Goal: Task Accomplishment & Management: Use online tool/utility

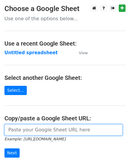
click at [54, 131] on input "url" at bounding box center [63, 129] width 118 height 11
paste input "https://docs.google.com/spreadsheets/d/1ONgCHemG4GBBKSgDtHZCDvhadV8lodqedMT85yv…"
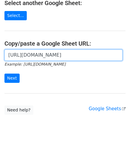
scroll to position [76, 0]
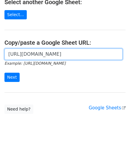
type input "https://docs.google.com/spreadsheets/d/1ONgCHemG4GBBKSgDtHZCDvhadV8lodqedMT85yv…"
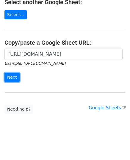
scroll to position [0, 0]
click at [10, 75] on input "Next" at bounding box center [11, 77] width 15 height 9
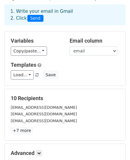
scroll to position [30, 0]
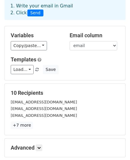
click at [23, 40] on div "Variables Copy/paste... {{email}} {{website}}" at bounding box center [35, 41] width 59 height 18
click at [24, 44] on link "Copy/paste..." at bounding box center [29, 45] width 36 height 9
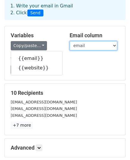
click at [94, 47] on select "email website" at bounding box center [94, 45] width 48 height 9
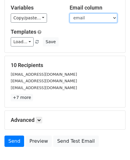
scroll to position [89, 0]
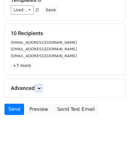
click at [41, 89] on icon at bounding box center [39, 88] width 4 height 4
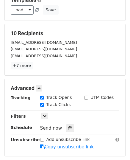
click at [68, 126] on icon at bounding box center [70, 128] width 4 height 4
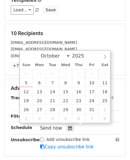
type input "2025-10-07 12:00"
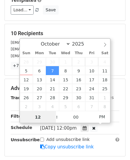
scroll to position [0, 0]
type input "9"
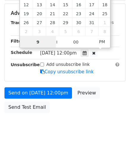
scroll to position [166, 0]
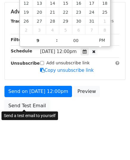
type input "2025-10-07 21:00"
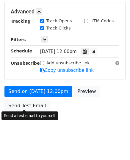
click at [27, 102] on link "Send Test Email" at bounding box center [26, 105] width 45 height 11
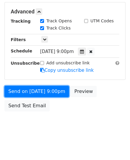
click at [39, 91] on link "Send on Oct 7 at 9:00pm" at bounding box center [36, 91] width 65 height 11
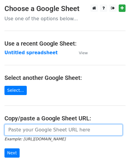
click at [49, 130] on input "url" at bounding box center [63, 129] width 118 height 11
paste input "https://docs.google.com/spreadsheets/d/1DLZX4JdTaFj7DYZRQ-QSR5SvllDbbS8-YJc9lsS…"
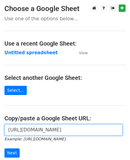
scroll to position [76, 0]
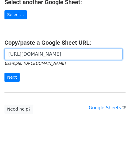
type input "https://docs.google.com/spreadsheets/d/1DLZX4JdTaFj7DYZRQ-QSR5SvllDbbS8-YJc9lsS…"
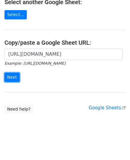
scroll to position [0, 0]
click at [15, 74] on input "Next" at bounding box center [11, 77] width 15 height 9
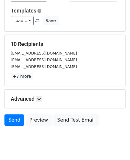
scroll to position [94, 0]
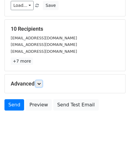
click at [41, 83] on icon at bounding box center [39, 84] width 4 height 4
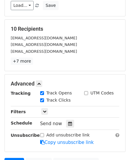
click at [68, 123] on icon at bounding box center [70, 124] width 4 height 4
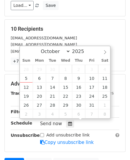
type input "2025-10-08 12:00"
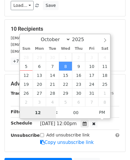
scroll to position [0, 0]
type input "10"
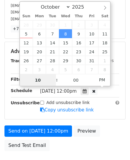
scroll to position [153, 0]
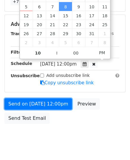
type input "2025-10-08 22:00"
click at [33, 102] on link "Send on Oct 8 at 12:00pm" at bounding box center [38, 103] width 68 height 11
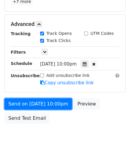
click at [33, 102] on link "Send on Oct 8 at 10:00pm" at bounding box center [38, 103] width 68 height 11
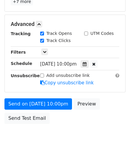
scroll to position [142, 0]
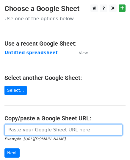
click at [35, 129] on input "url" at bounding box center [63, 129] width 118 height 11
paste input "[URL][DOMAIN_NAME]"
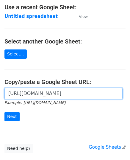
scroll to position [76, 0]
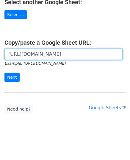
type input "[URL][DOMAIN_NAME]"
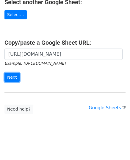
scroll to position [0, 0]
click at [11, 73] on input "Next" at bounding box center [11, 77] width 15 height 9
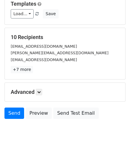
scroll to position [94, 0]
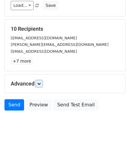
click at [39, 82] on icon at bounding box center [39, 84] width 4 height 4
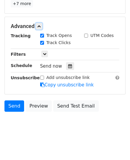
scroll to position [152, 0]
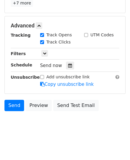
click at [69, 65] on icon at bounding box center [70, 65] width 4 height 4
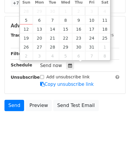
type input "[DATE] 12:00"
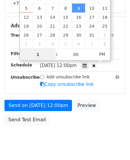
type input "11"
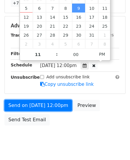
type input "[DATE] 23:00"
click at [36, 101] on link "Send on [DATE] 12:00pm" at bounding box center [38, 105] width 68 height 11
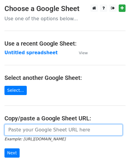
click at [32, 129] on input "url" at bounding box center [63, 129] width 118 height 11
paste input "https://docs.google.com/spreadsheets/d/1Jb0KpDUzr7-N2yjaqdcs-lRmtwt0TBqjJeZVok7…"
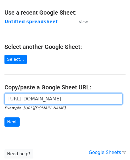
scroll to position [76, 0]
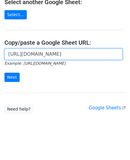
type input "https://docs.google.com/spreadsheets/d/1Jb0KpDUzr7-N2yjaqdcs-lRmtwt0TBqjJeZVok7…"
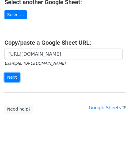
scroll to position [0, 0]
click at [15, 76] on input "Next" at bounding box center [11, 77] width 15 height 9
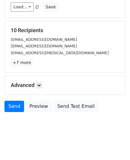
scroll to position [94, 0]
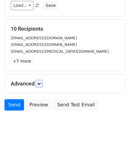
click at [39, 83] on icon at bounding box center [39, 84] width 4 height 4
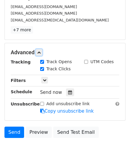
scroll to position [152, 0]
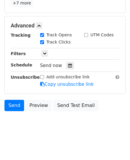
click at [68, 65] on icon at bounding box center [70, 65] width 4 height 4
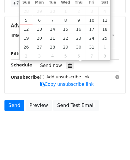
type input "2025-10-10 12:00"
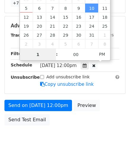
type input "11"
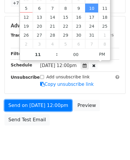
type input "2025-10-10 23:00"
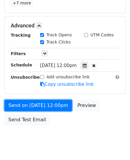
click at [26, 105] on link "Send on Oct 10 at 12:00pm" at bounding box center [38, 105] width 68 height 11
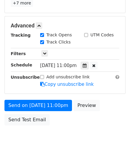
scroll to position [142, 0]
